Goal: Task Accomplishment & Management: Manage account settings

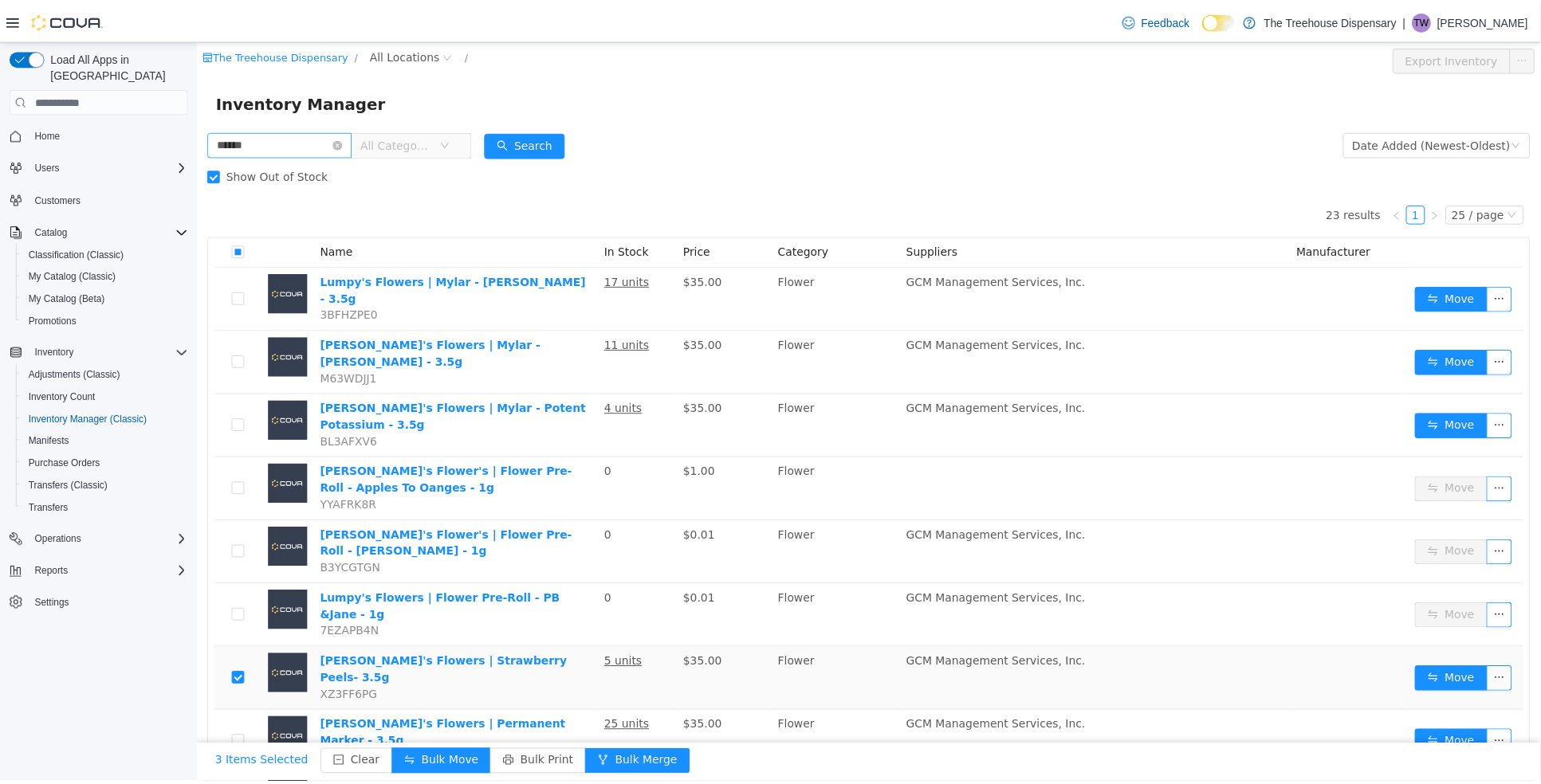
scroll to position [68, 0]
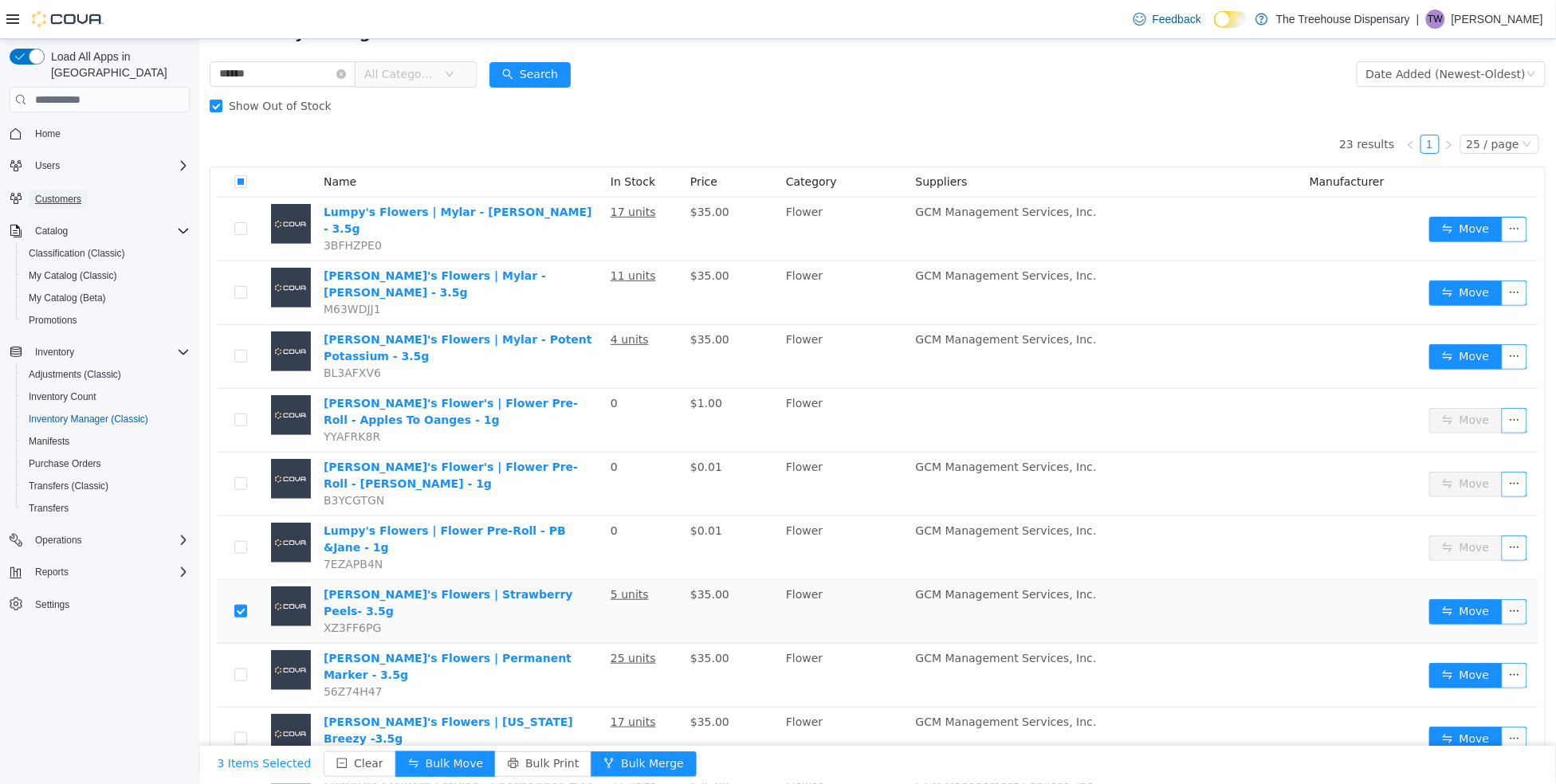
click at [62, 193] on span "Customers" at bounding box center [58, 200] width 46 height 13
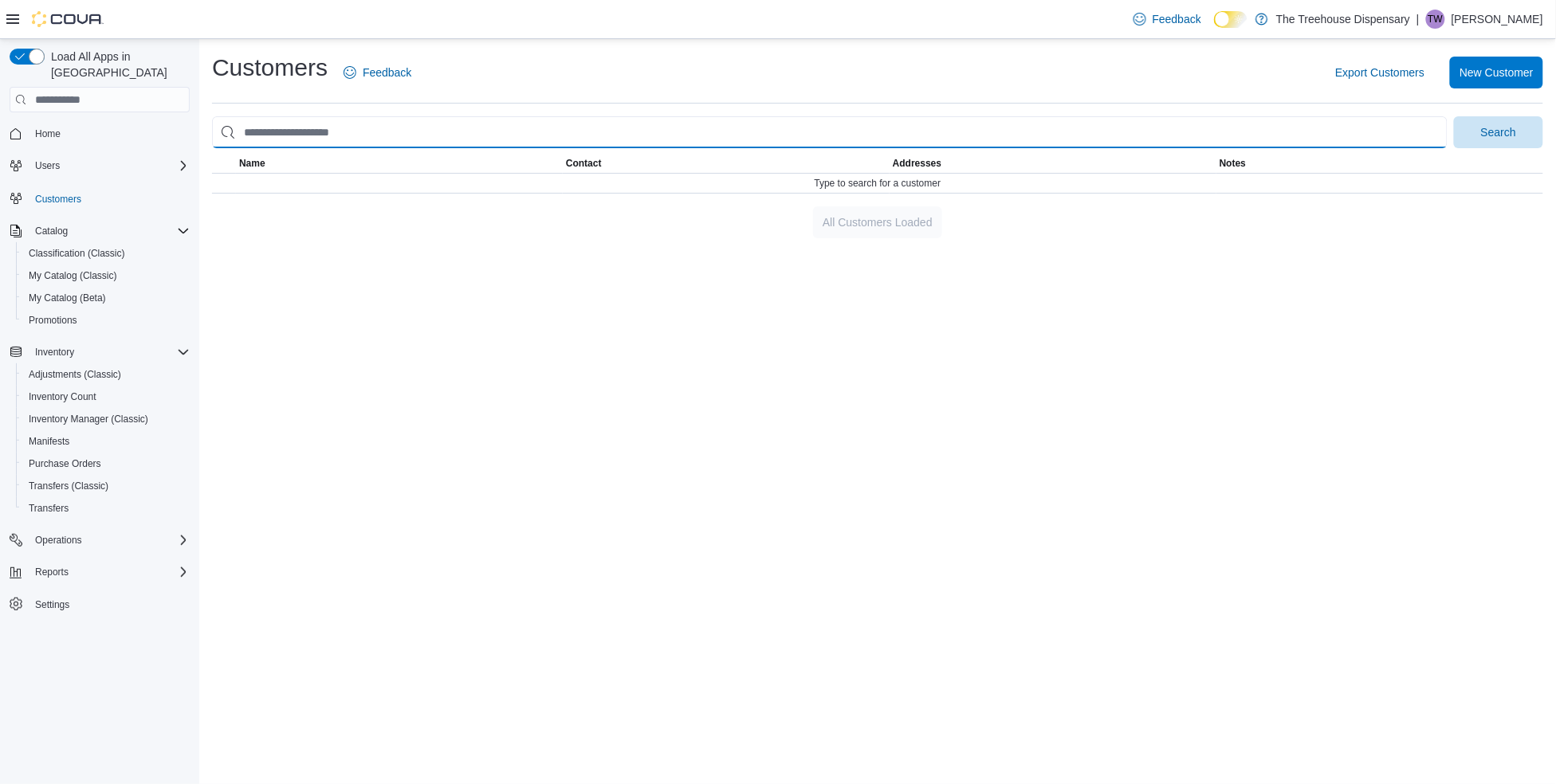
click at [456, 142] on input "search" at bounding box center [830, 131] width 1235 height 32
type input "**********"
click at [1454, 116] on button "Search" at bounding box center [1498, 131] width 89 height 32
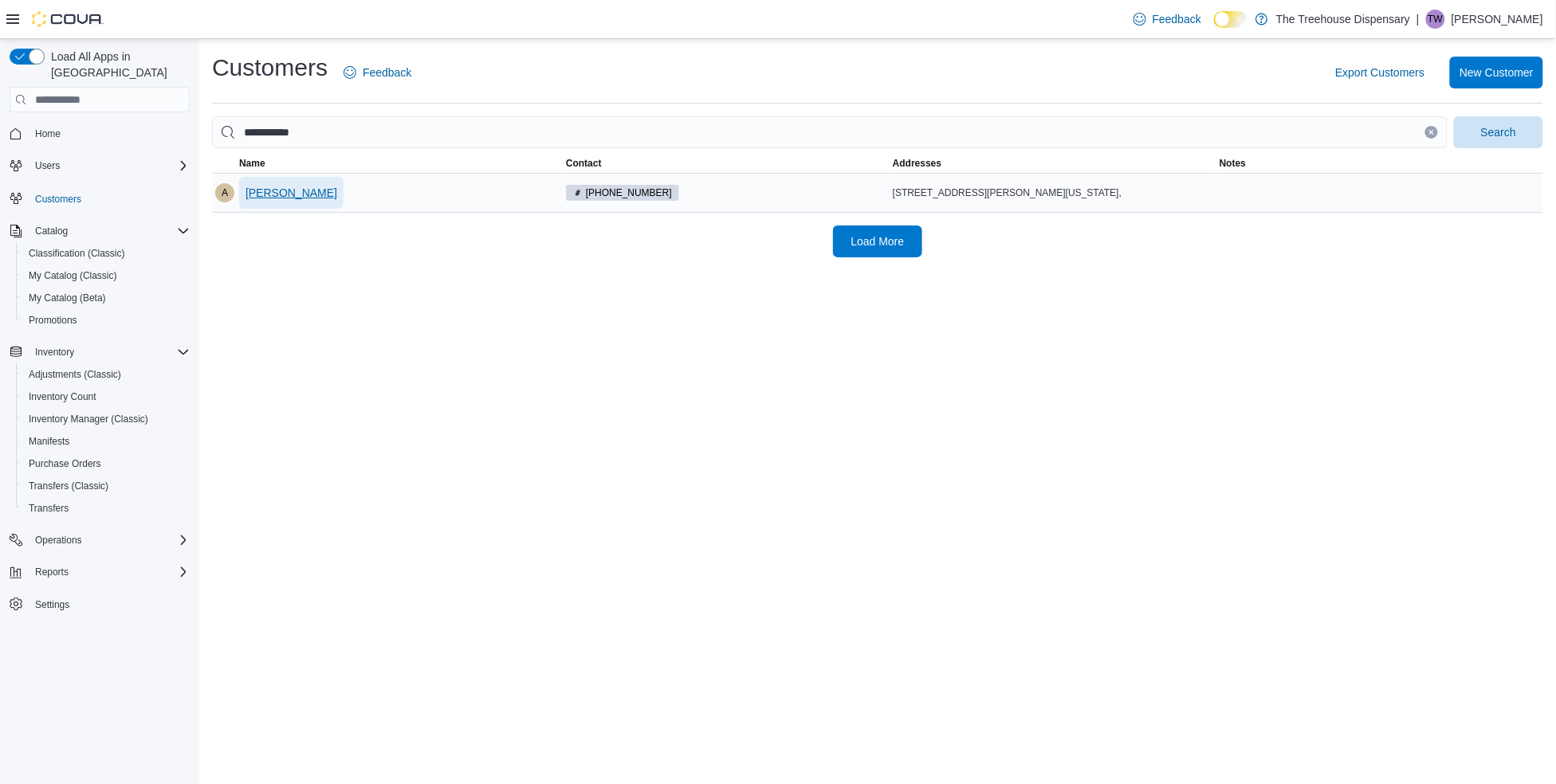
click at [300, 196] on span "Andrew Vega" at bounding box center [291, 193] width 92 height 16
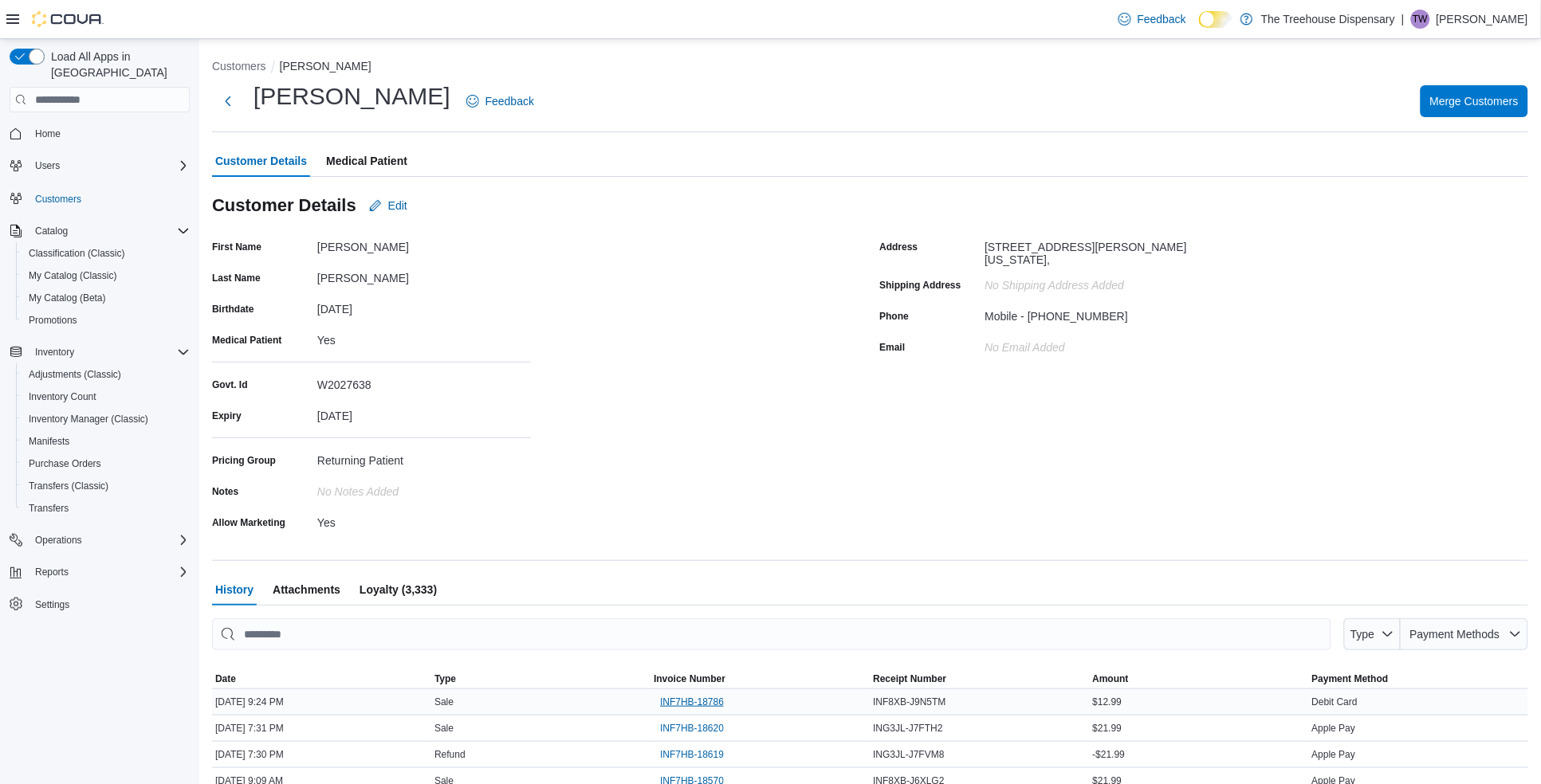
scroll to position [99, 0]
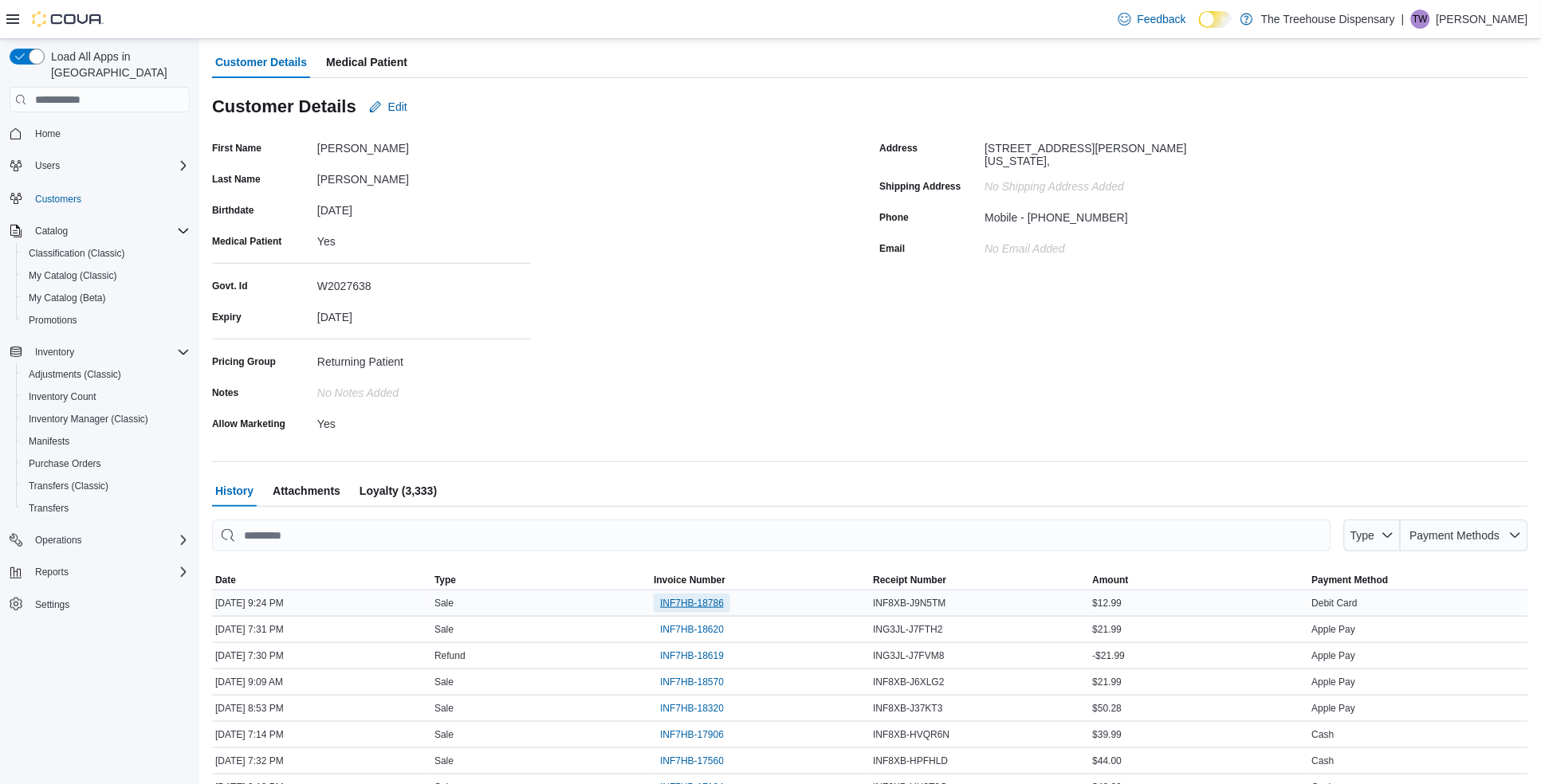
click at [711, 599] on span "INF7HB-18786" at bounding box center [692, 603] width 64 height 13
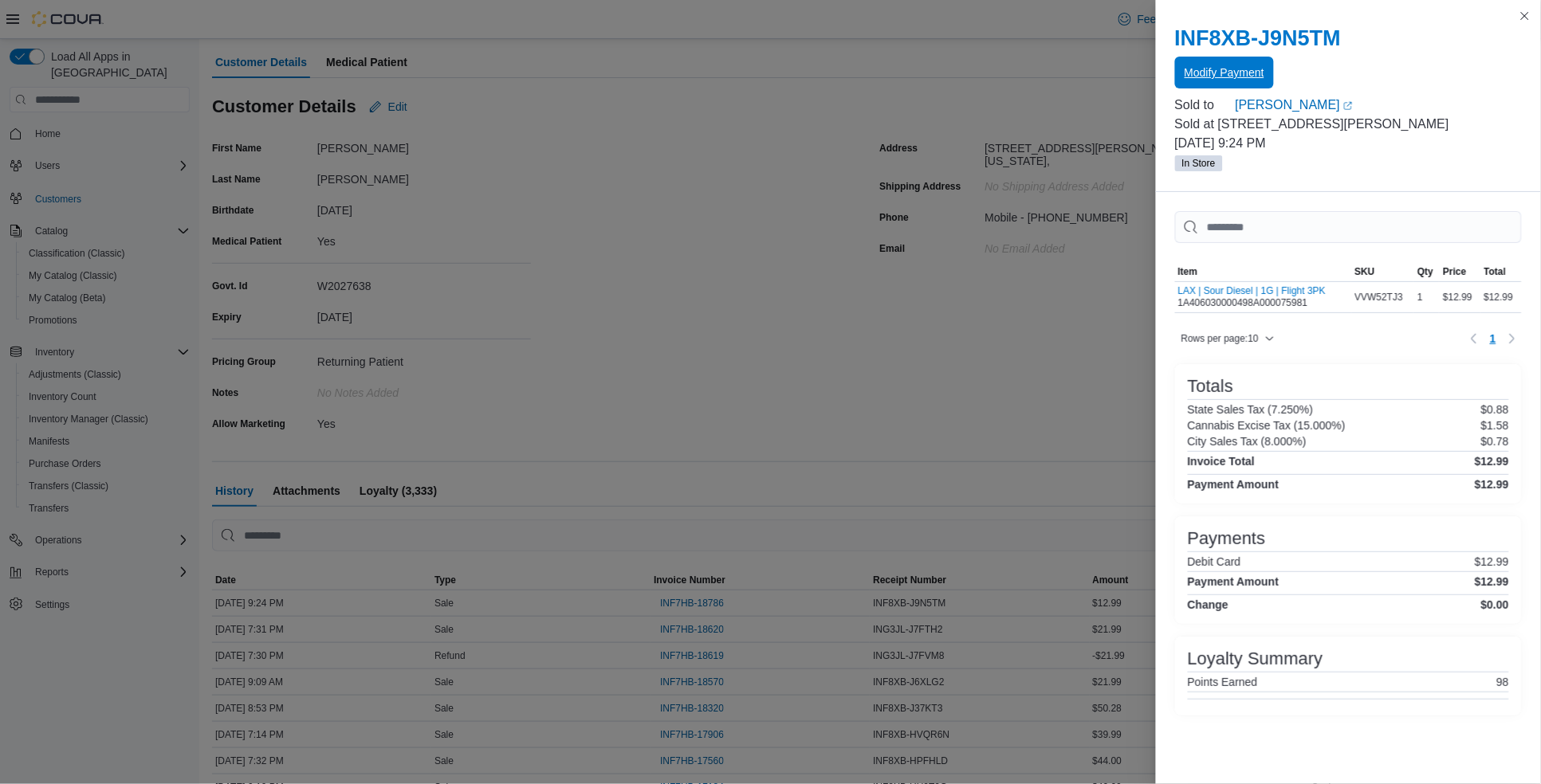
click at [1244, 71] on span "Modify Payment" at bounding box center [1224, 73] width 80 height 16
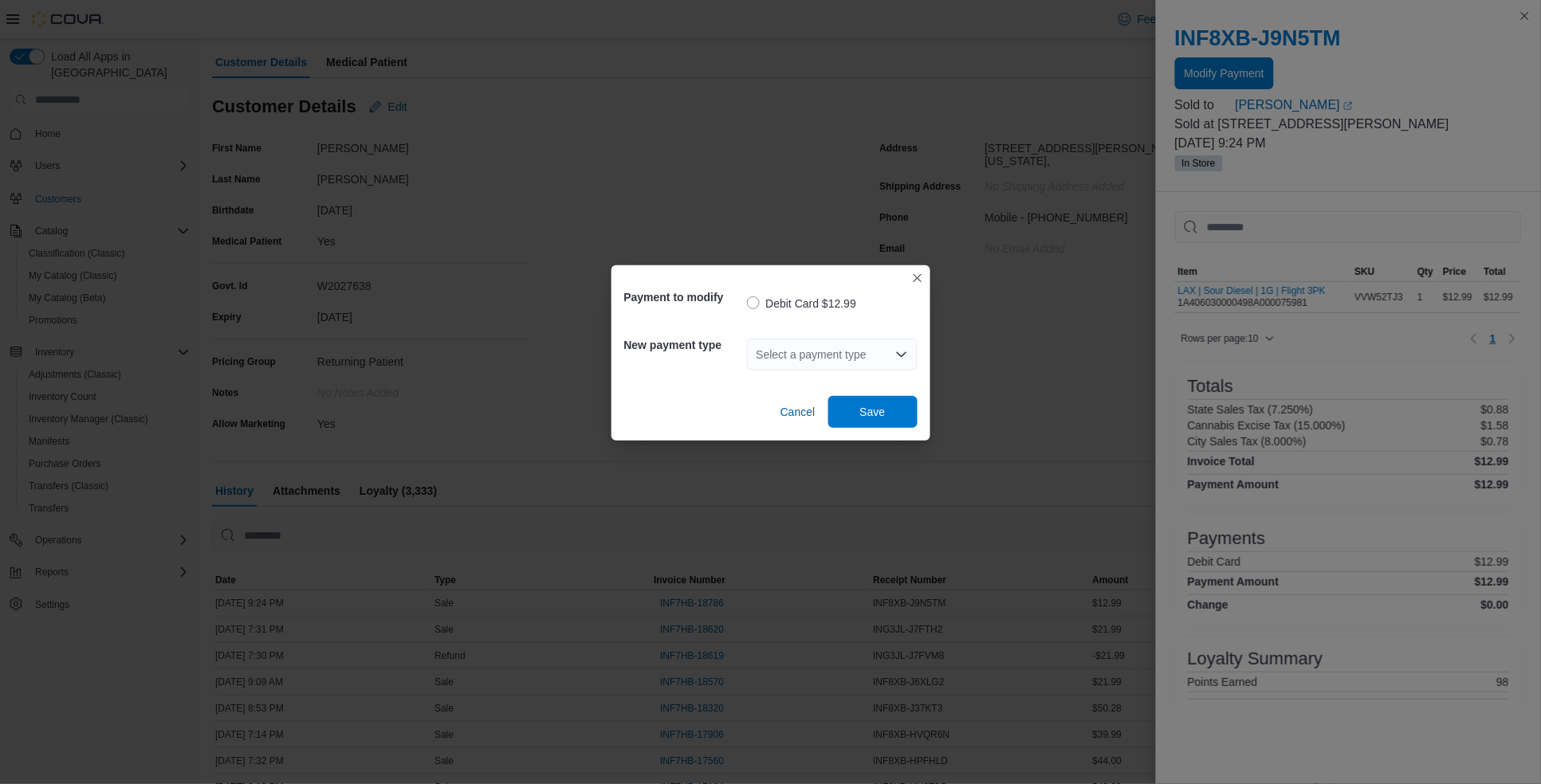
click at [846, 345] on div "Select a payment type" at bounding box center [832, 354] width 171 height 32
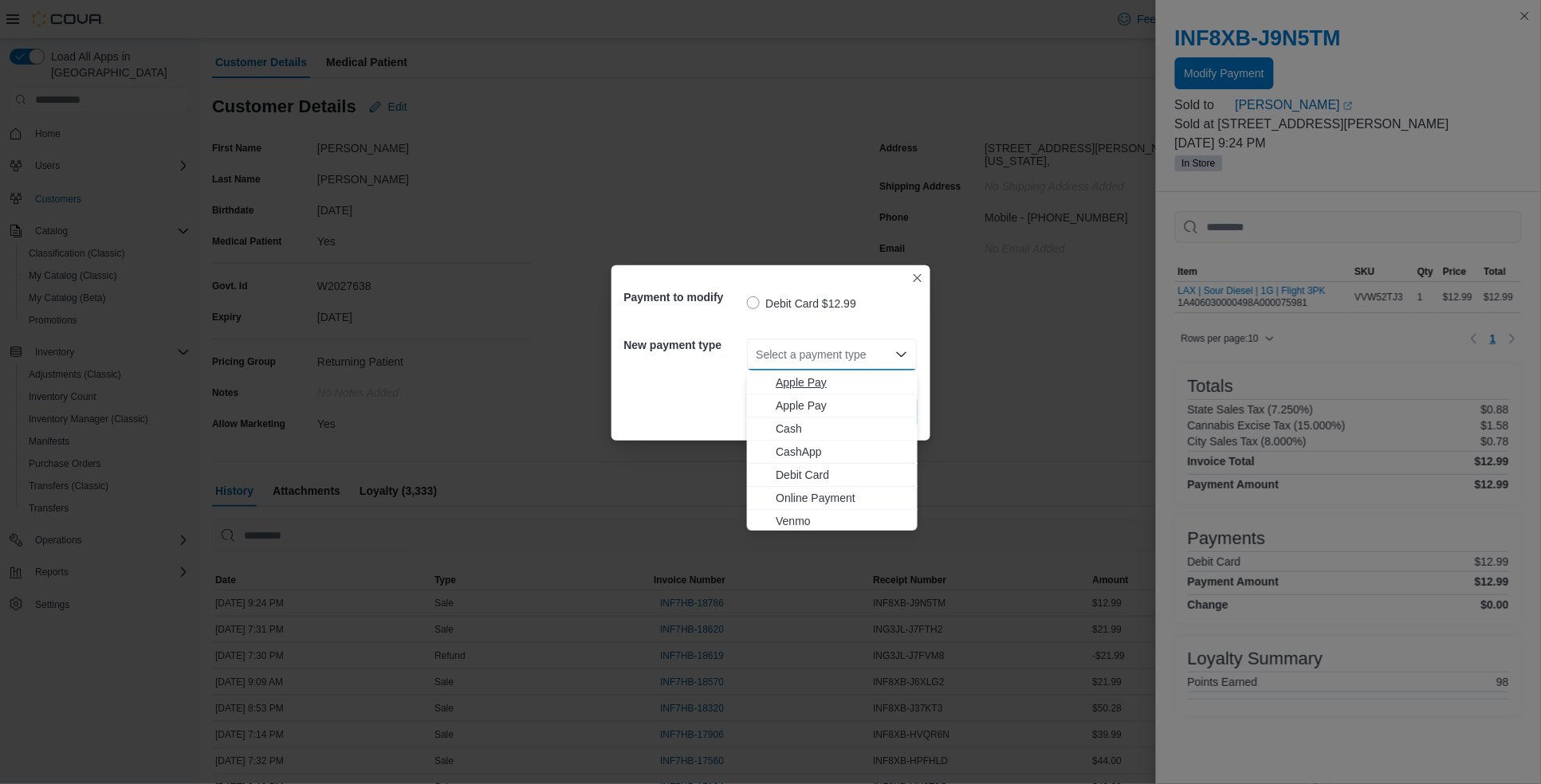
click at [836, 374] on span "Apple Pay" at bounding box center [841, 382] width 132 height 16
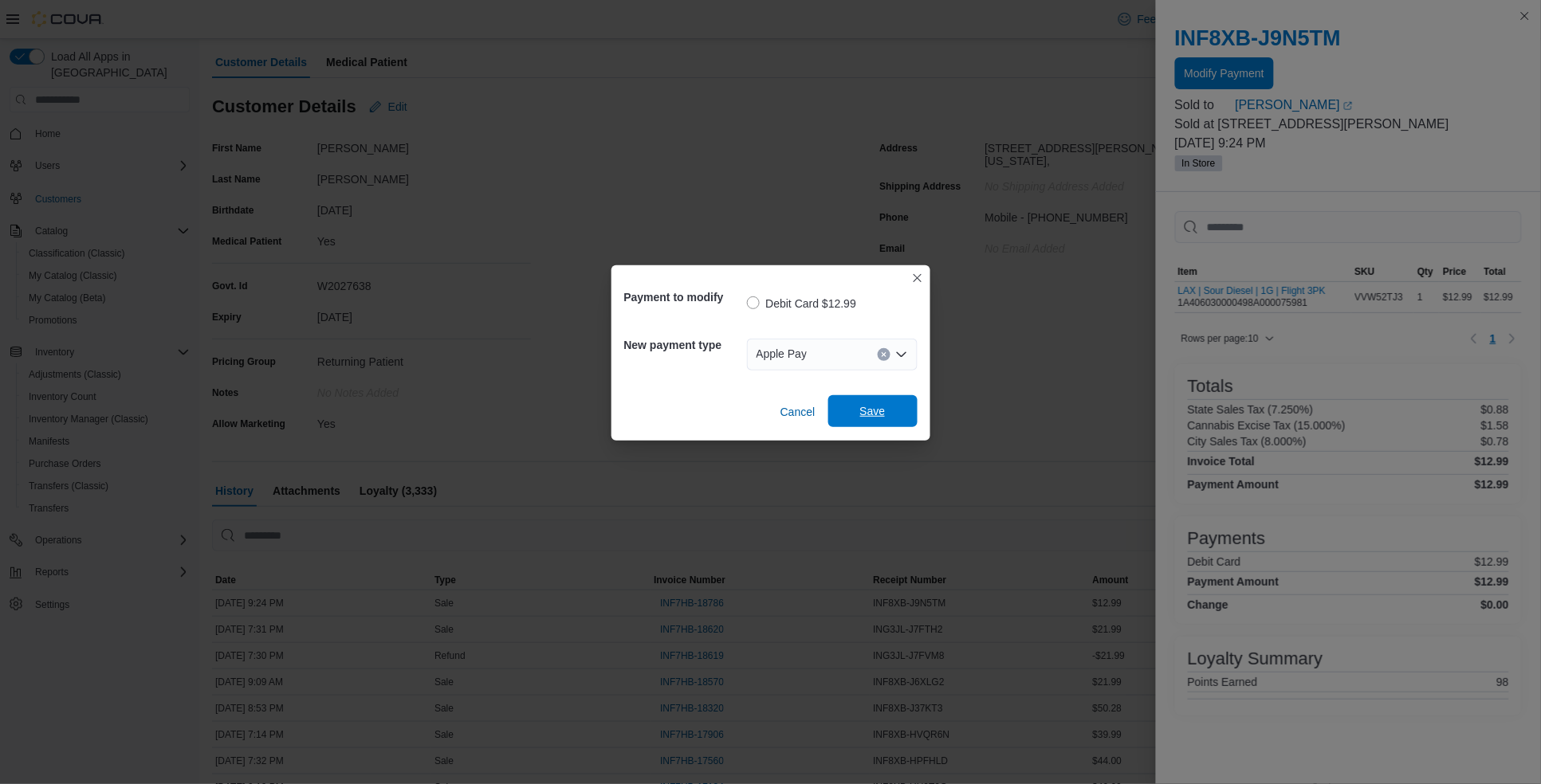
click at [854, 405] on span "Save" at bounding box center [873, 411] width 70 height 32
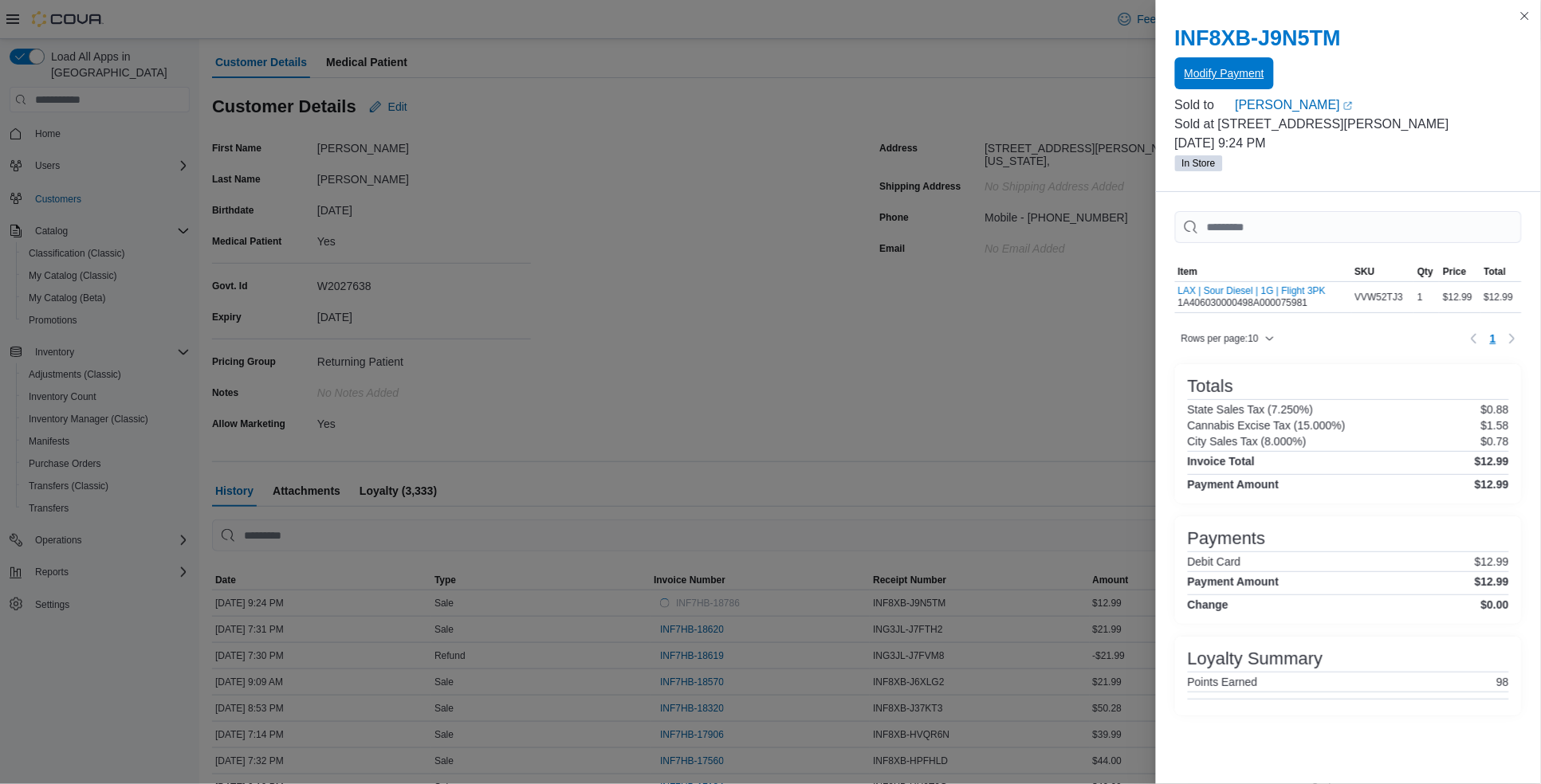
scroll to position [0, 0]
